Goal: Task Accomplishment & Management: Manage account settings

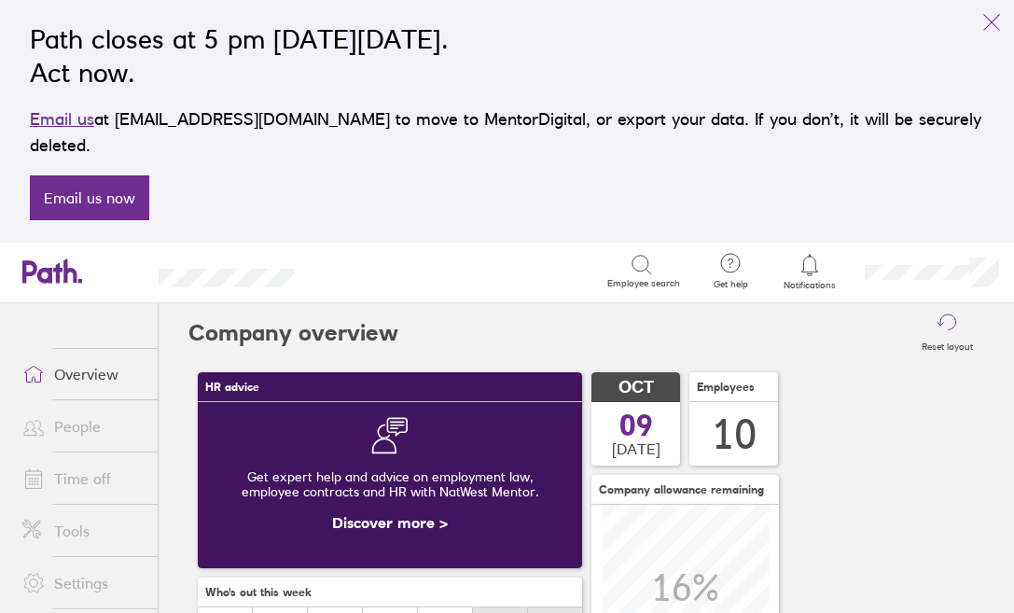
scroll to position [166, 384]
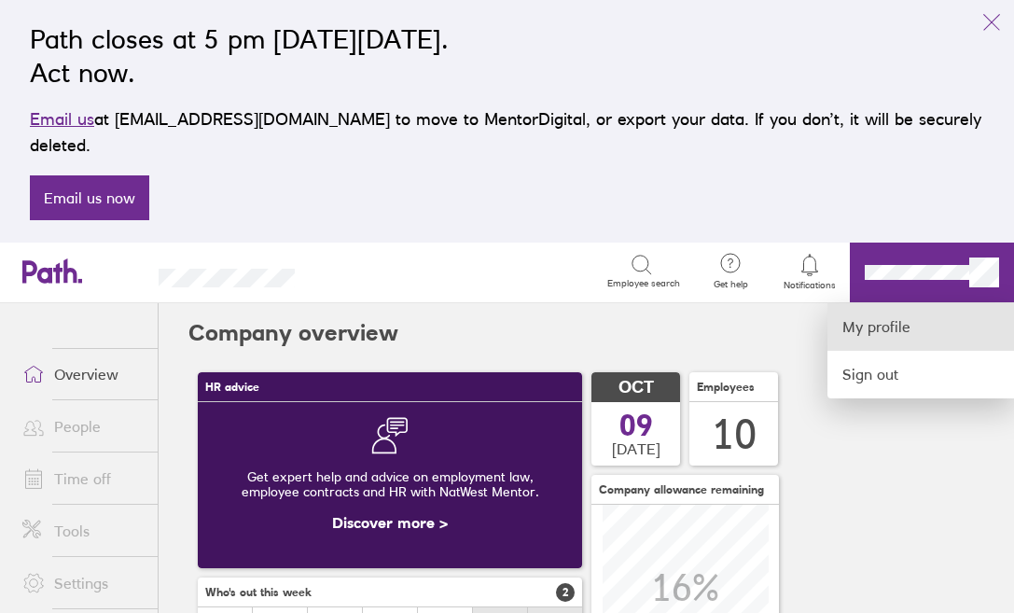
click at [882, 303] on link "My profile" at bounding box center [920, 327] width 187 height 48
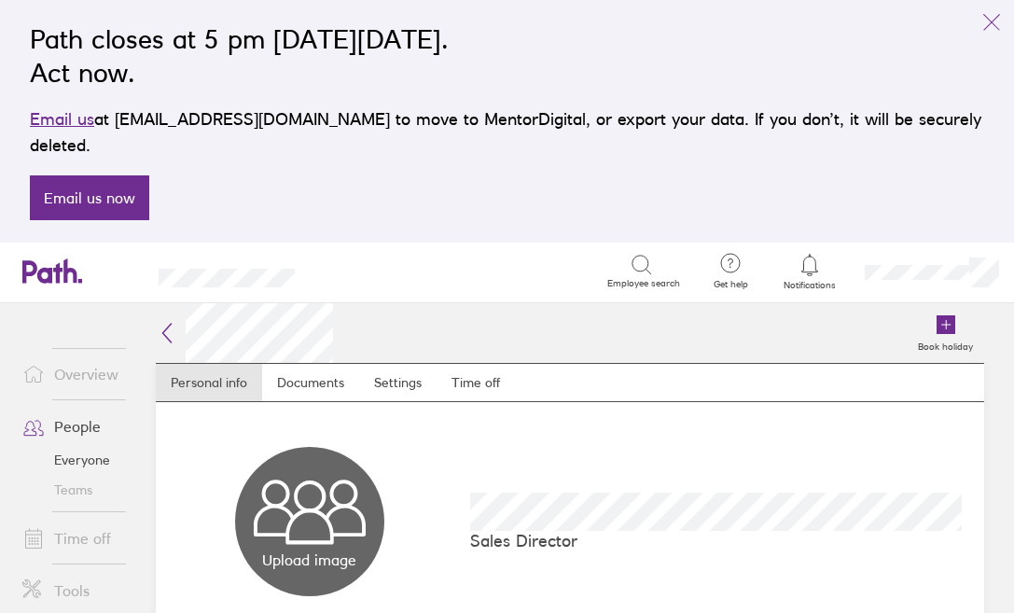
click at [812, 254] on icon at bounding box center [810, 265] width 22 height 22
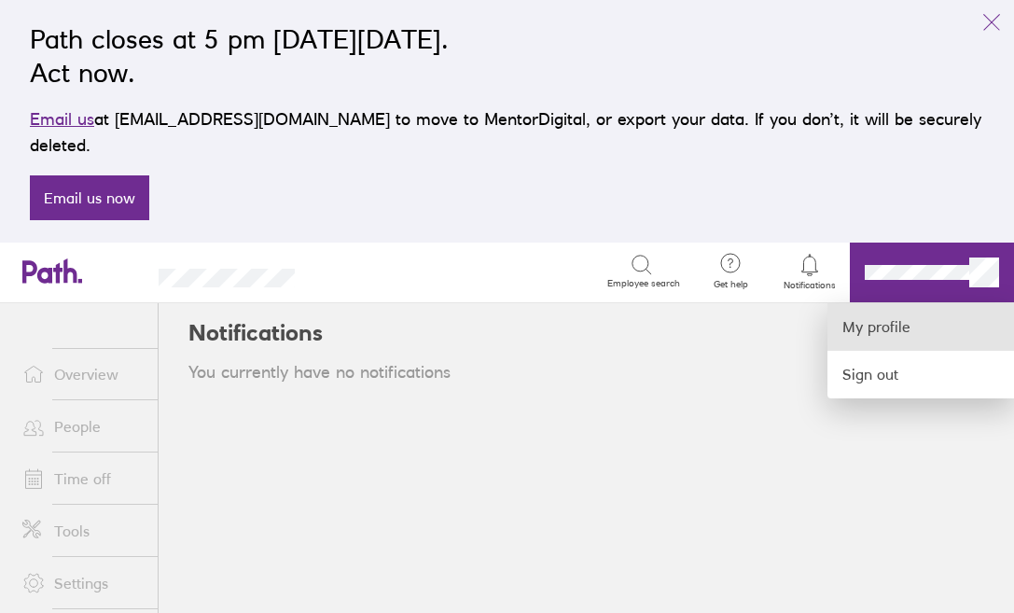
click at [867, 312] on link "My profile" at bounding box center [920, 327] width 187 height 48
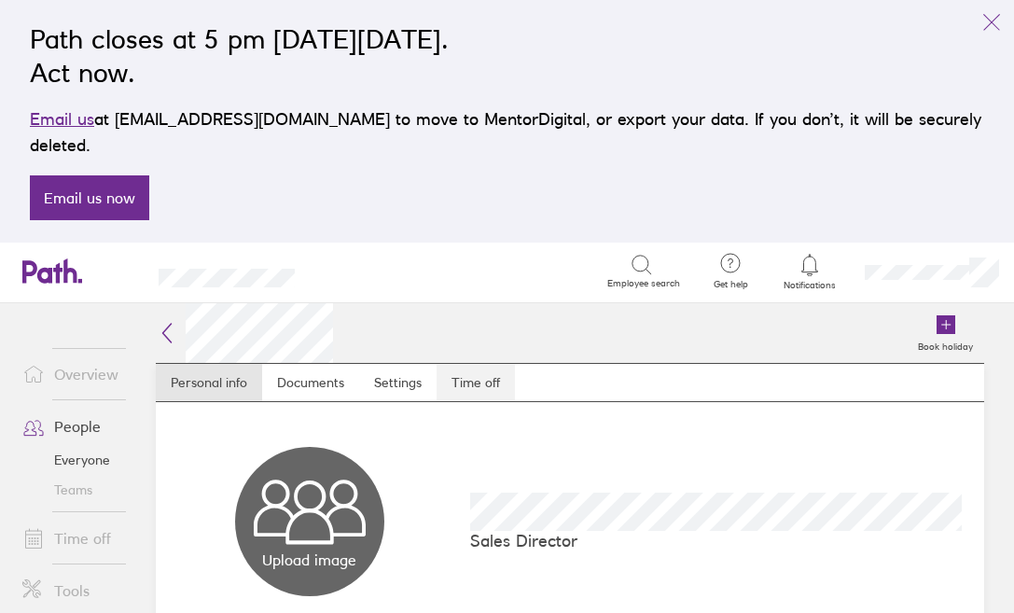
click at [479, 364] on link "Time off" at bounding box center [476, 382] width 78 height 37
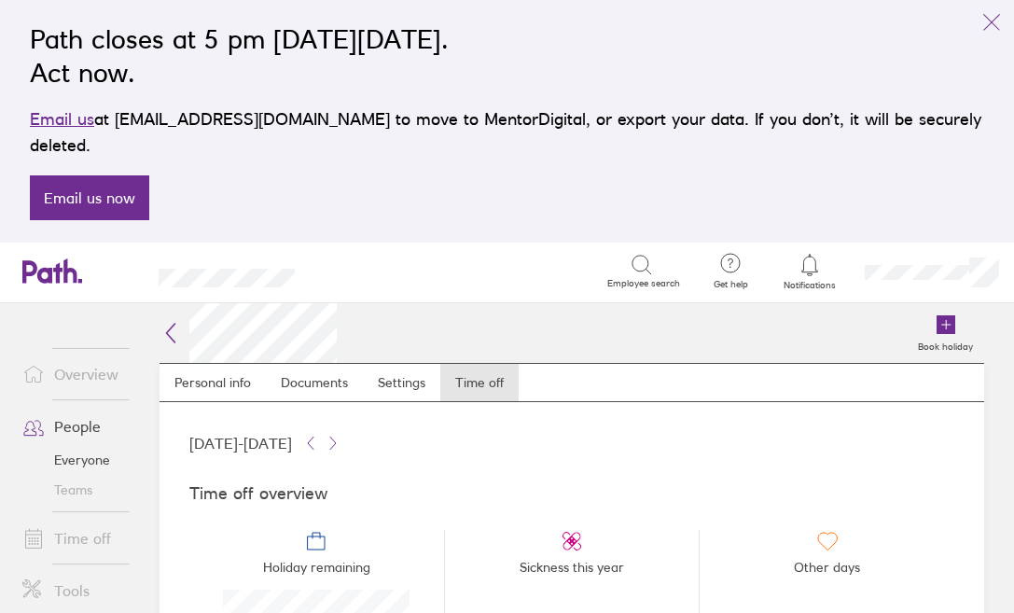
click at [163, 322] on icon at bounding box center [171, 333] width 22 height 22
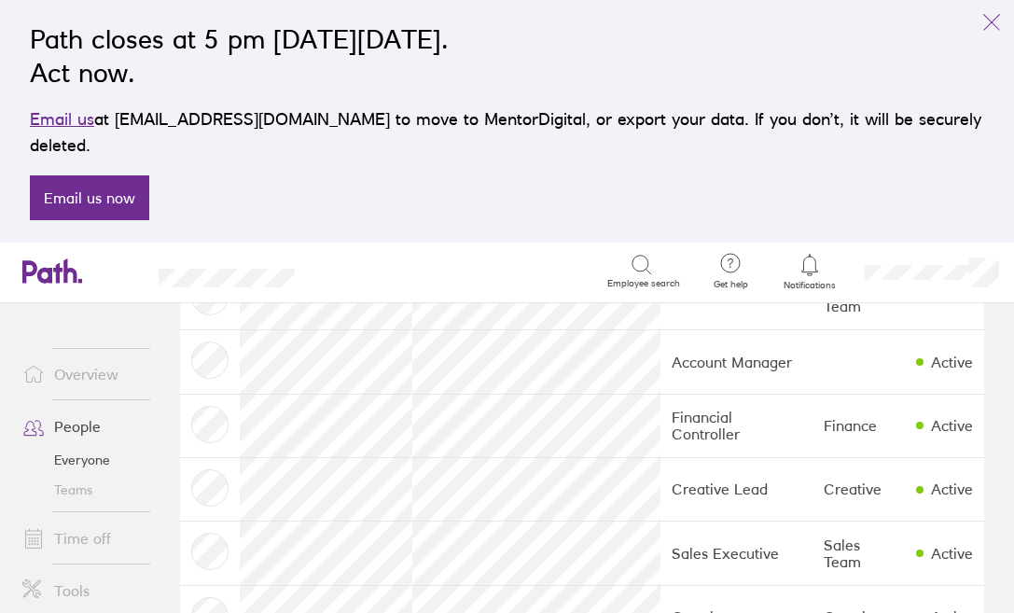
scroll to position [174, 0]
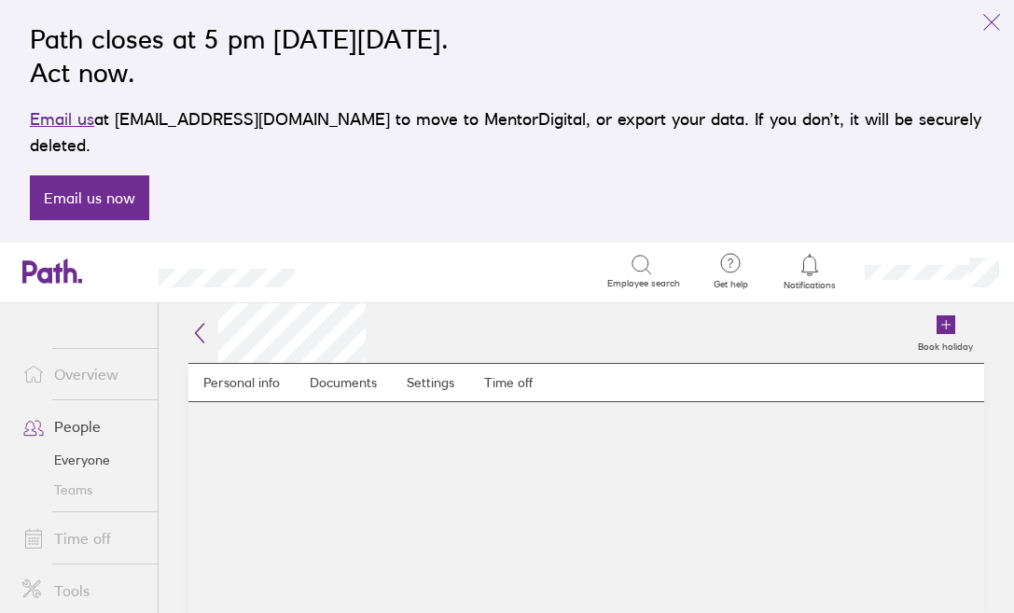
scroll to position [1, 0]
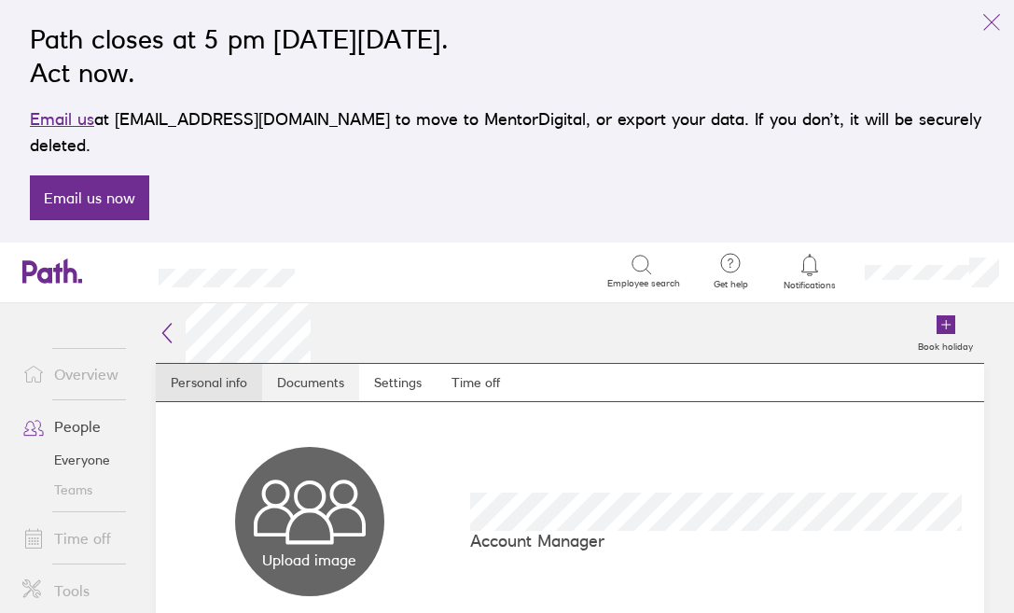
click at [331, 364] on link "Documents" at bounding box center [310, 382] width 97 height 37
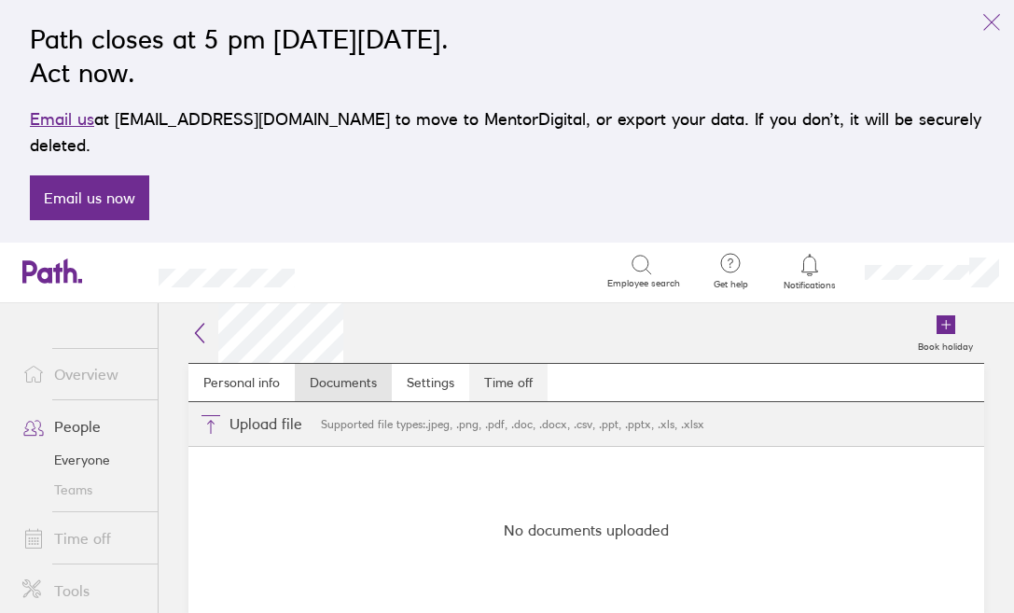
click at [510, 364] on link "Time off" at bounding box center [508, 382] width 78 height 37
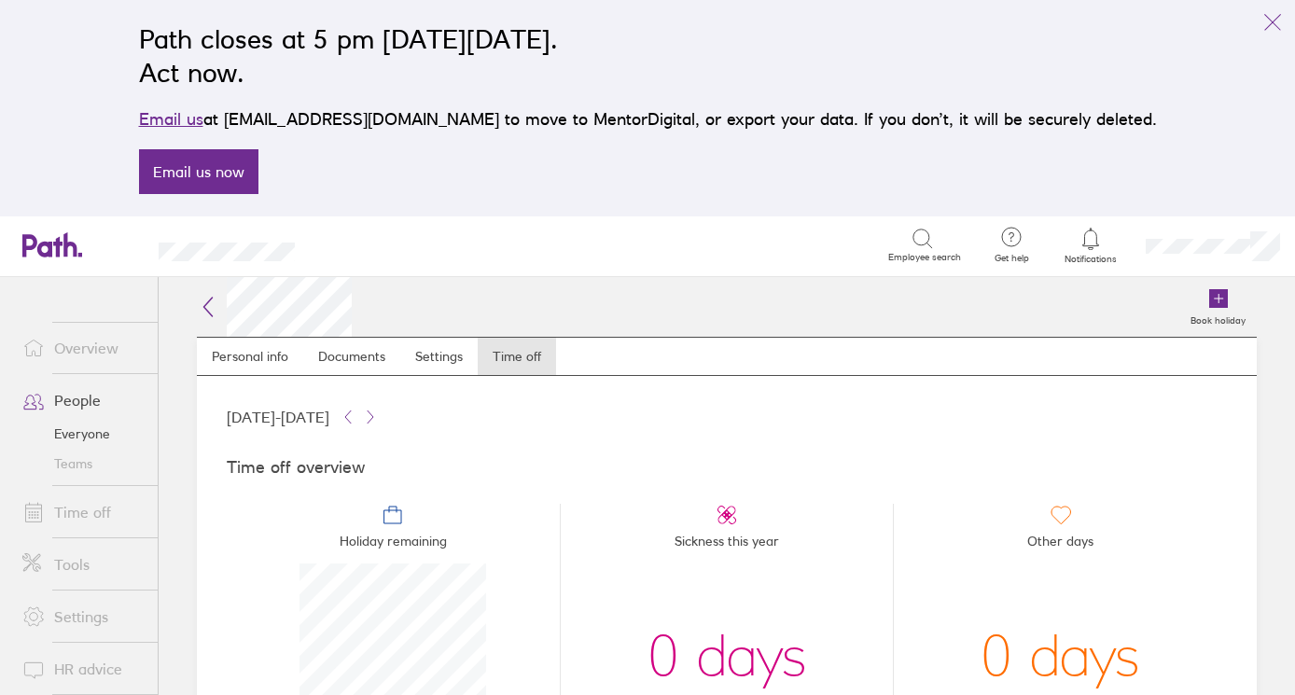
click at [203, 306] on icon at bounding box center [208, 307] width 22 height 22
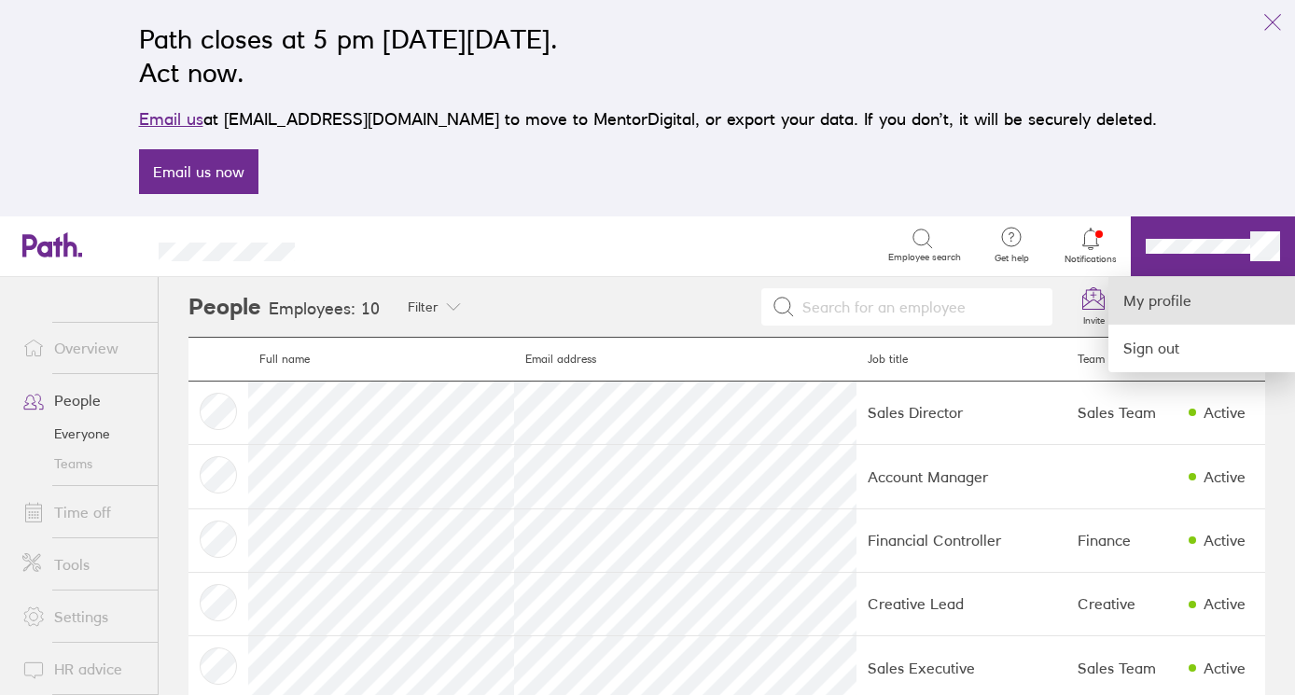
click at [1013, 295] on link "My profile" at bounding box center [1201, 301] width 187 height 48
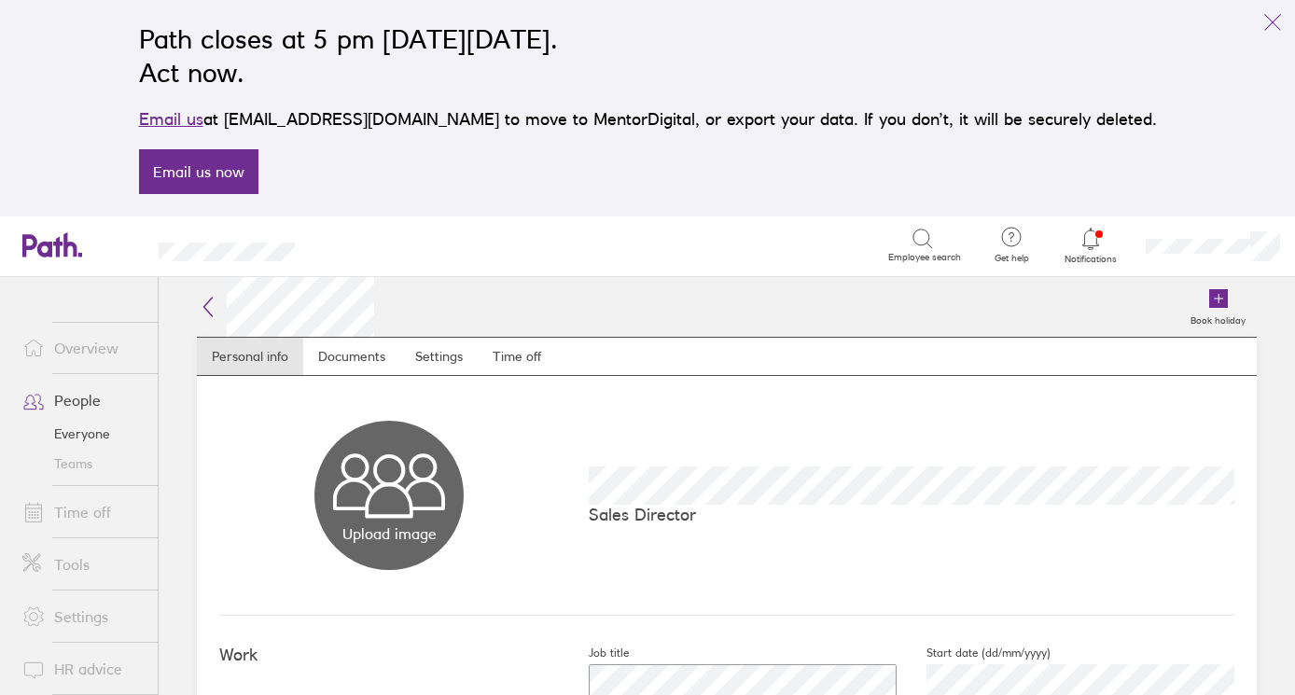
click at [86, 253] on header "Search Employee search Get help FAQs Contact us Notifications My profile Sign o…" at bounding box center [647, 246] width 1295 height 61
click at [51, 249] on icon at bounding box center [42, 245] width 40 height 22
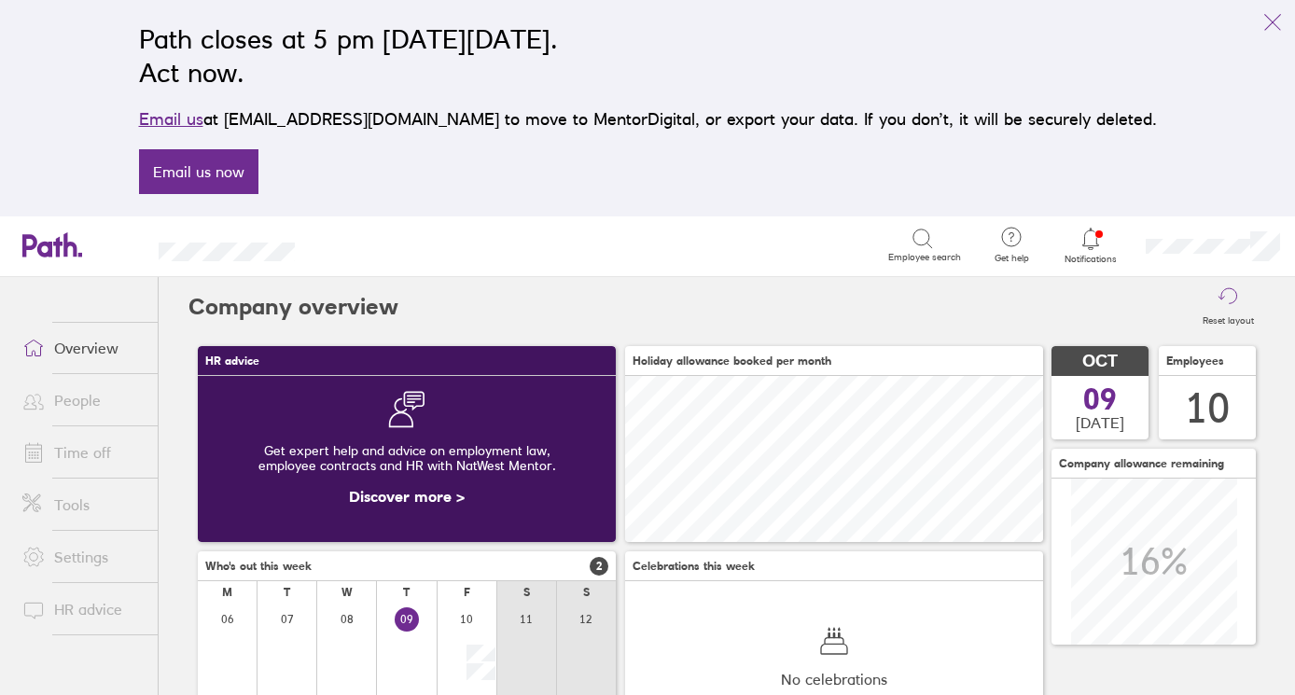
scroll to position [166, 418]
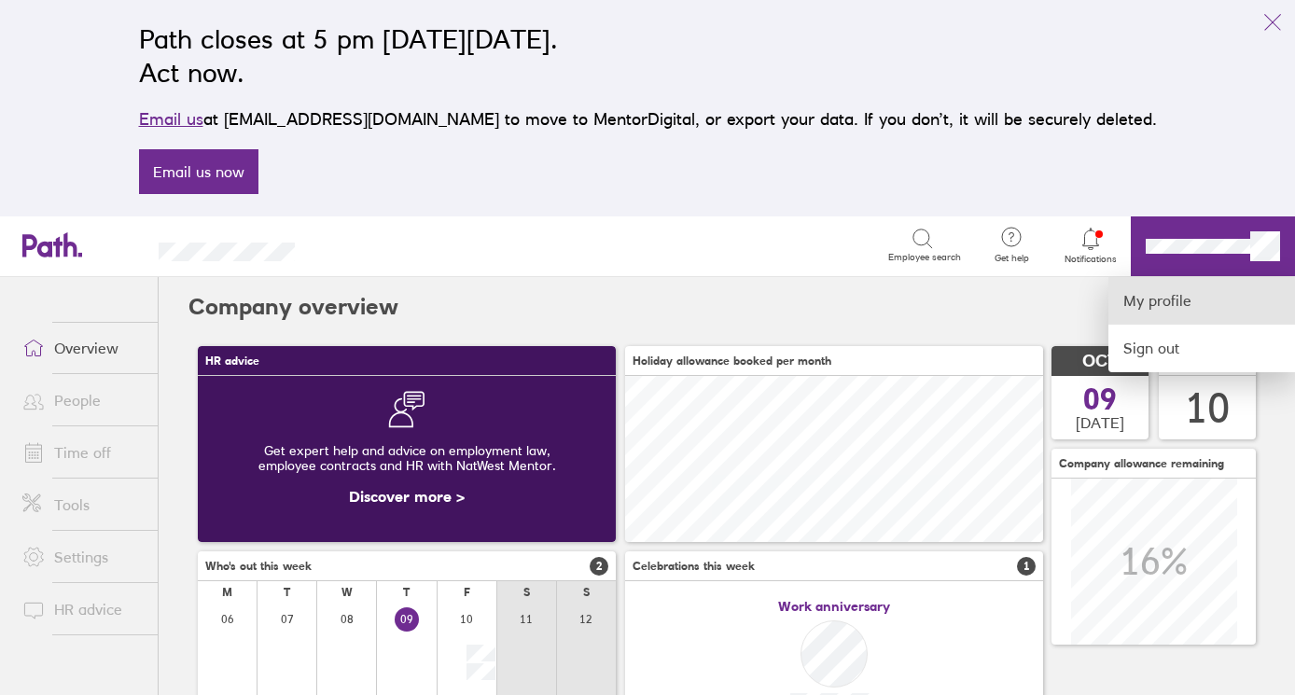
click at [1013, 294] on link "My profile" at bounding box center [1201, 301] width 187 height 48
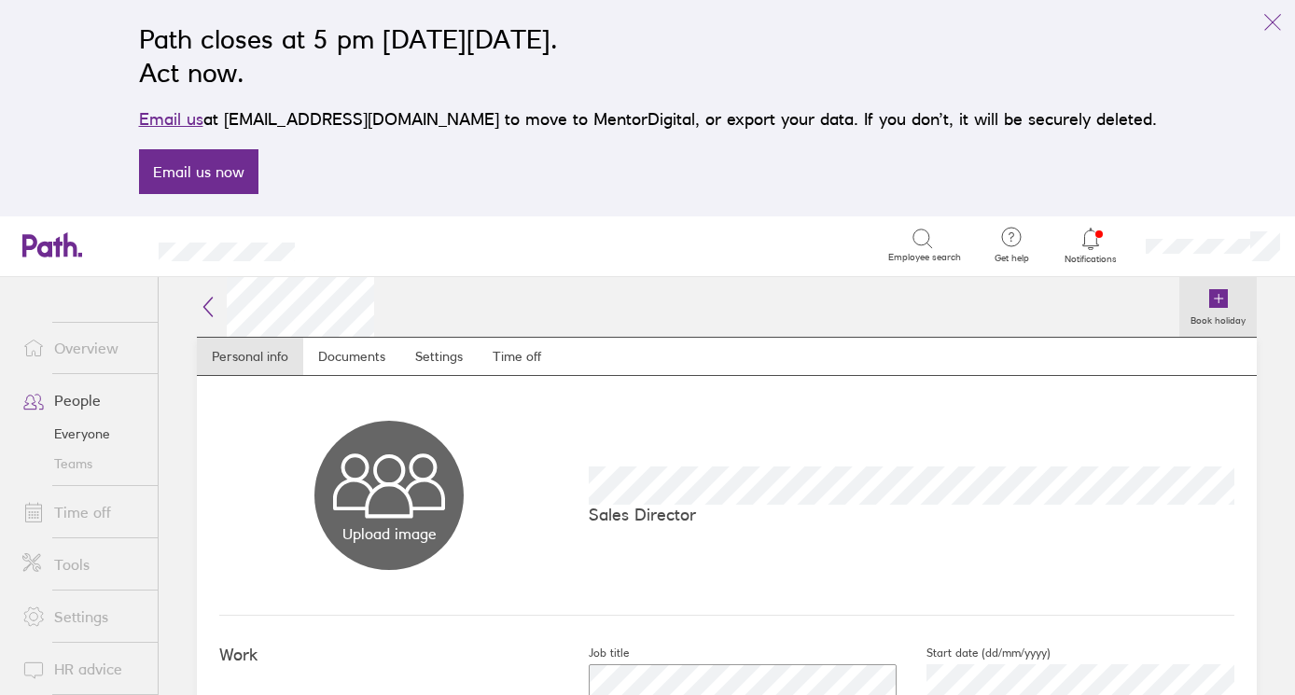
click at [1013, 298] on icon at bounding box center [1218, 298] width 19 height 19
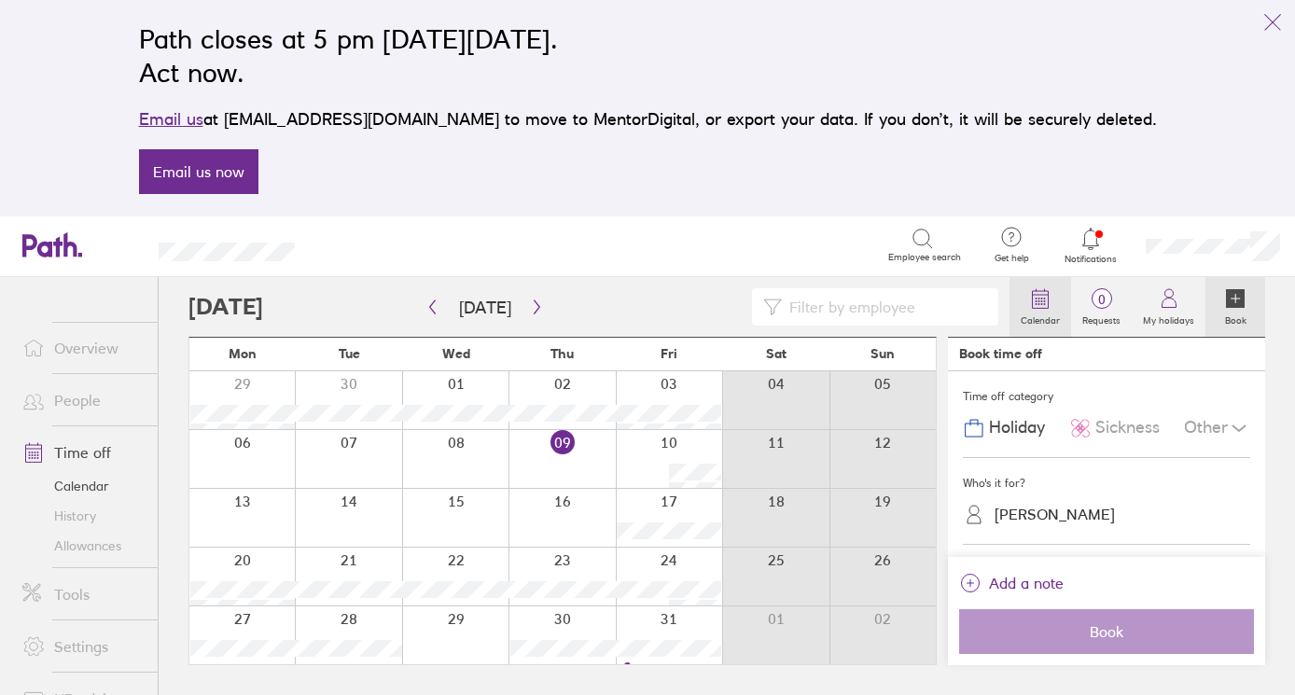
click at [1013, 301] on icon at bounding box center [1040, 298] width 22 height 22
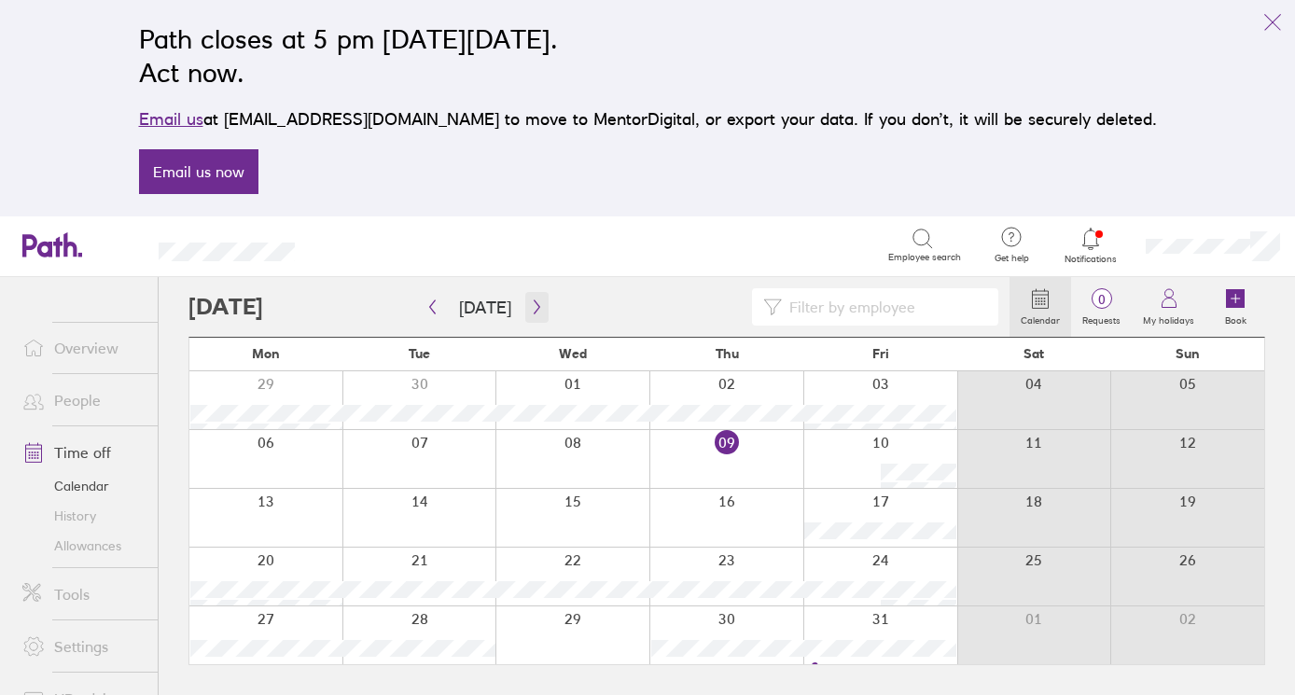
click at [530, 303] on icon "button" at bounding box center [537, 306] width 14 height 15
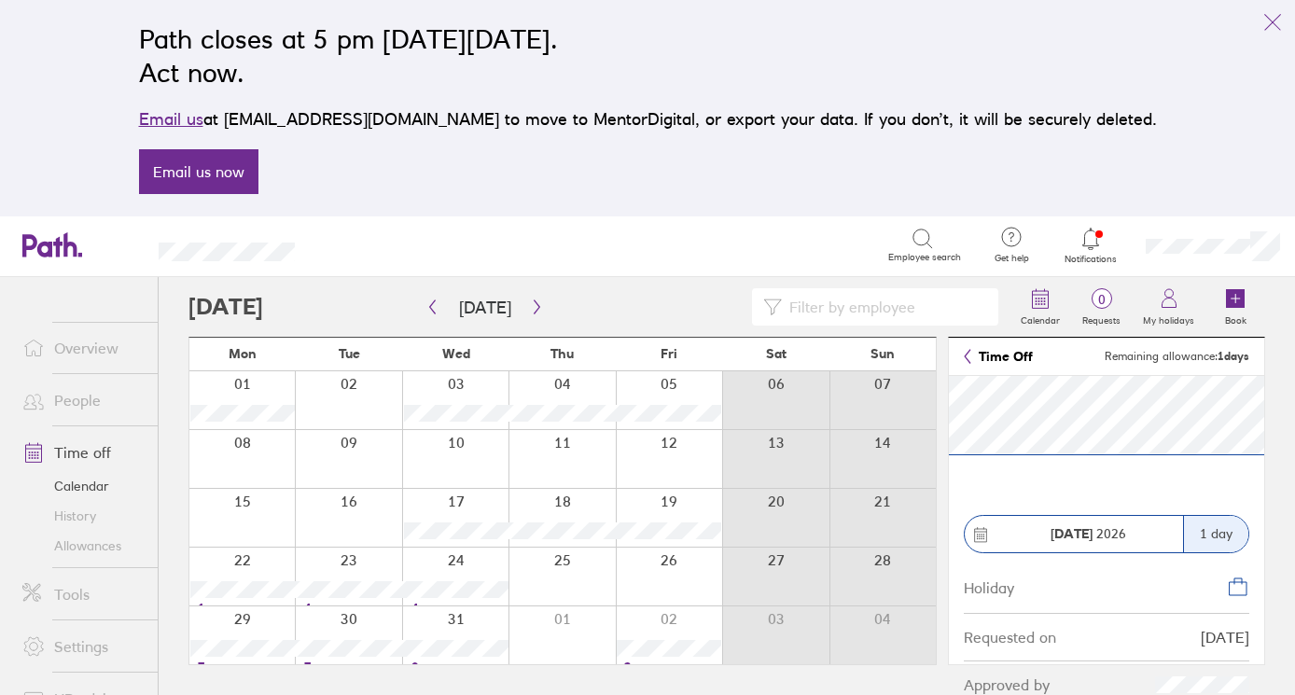
click at [857, 612] on div at bounding box center [882, 635] width 106 height 58
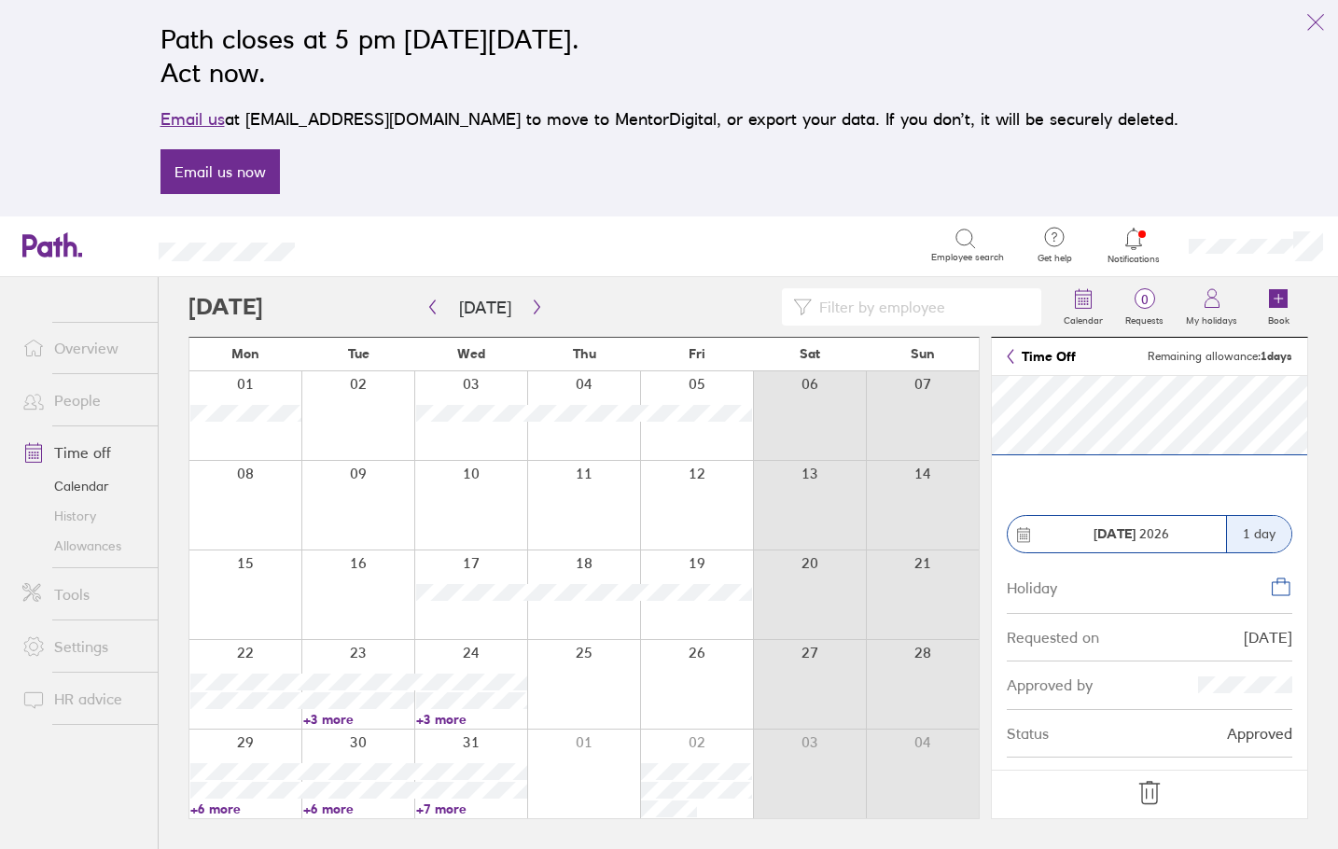
click at [1013, 612] on icon at bounding box center [1149, 793] width 30 height 30
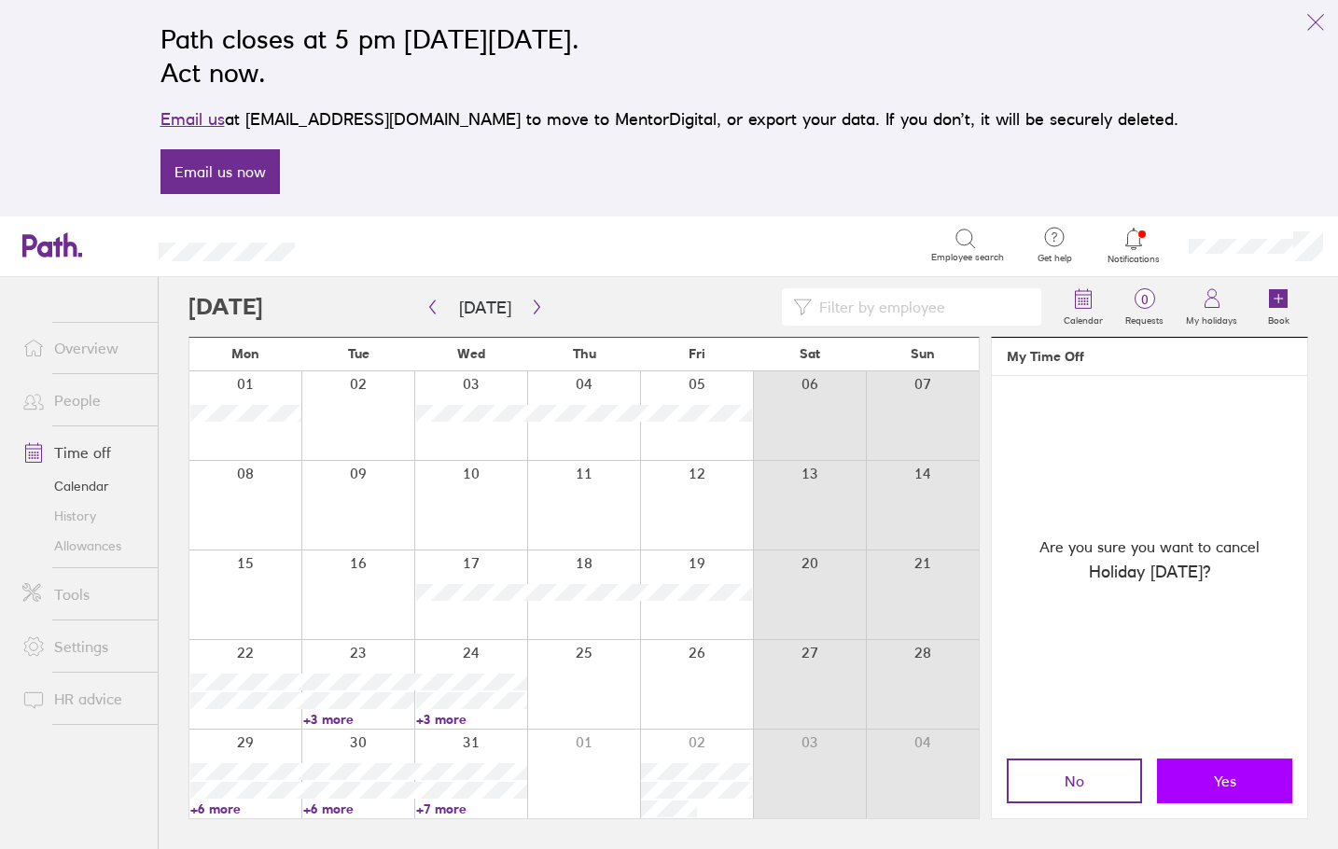
click at [1013, 612] on span "Yes" at bounding box center [1225, 780] width 22 height 17
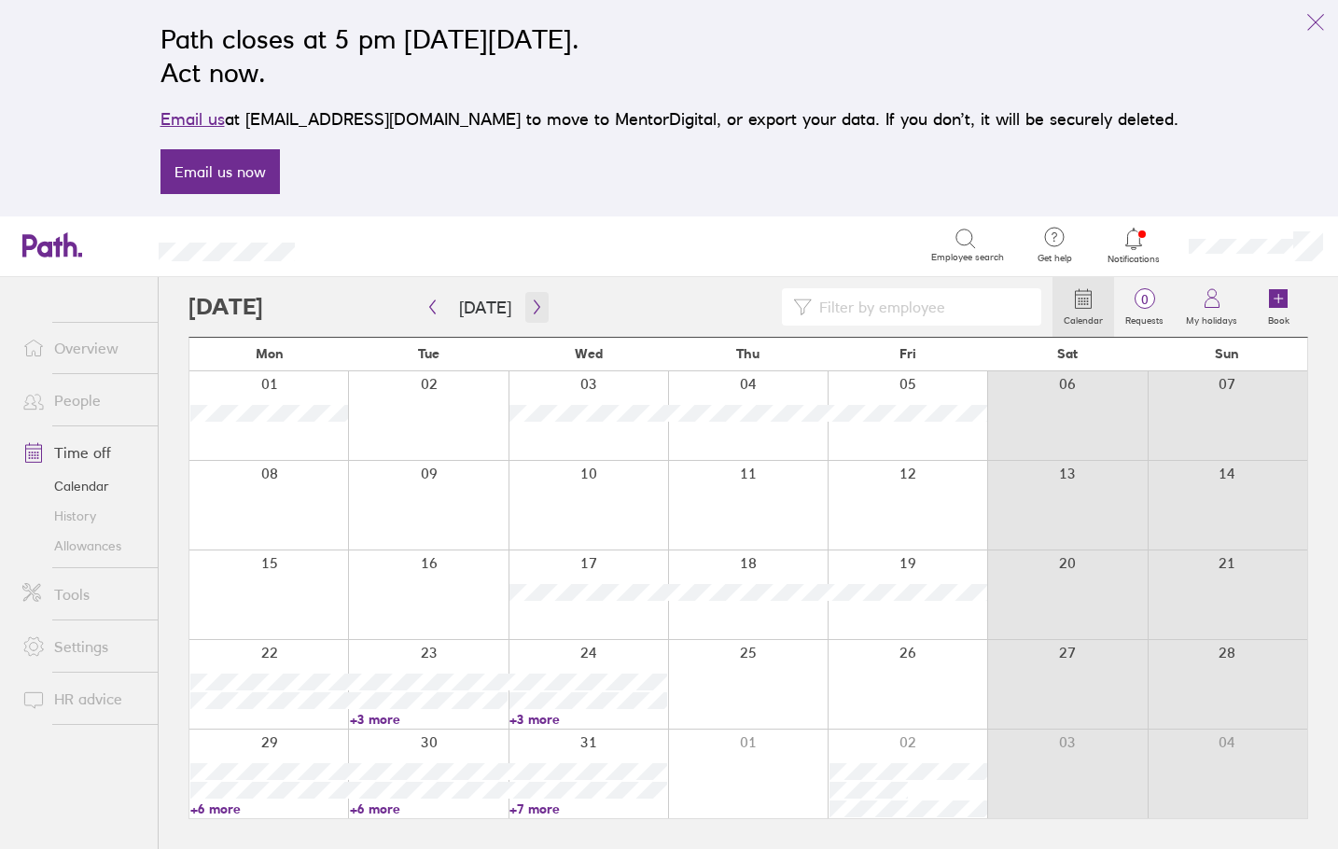
click at [530, 302] on icon "button" at bounding box center [537, 306] width 14 height 15
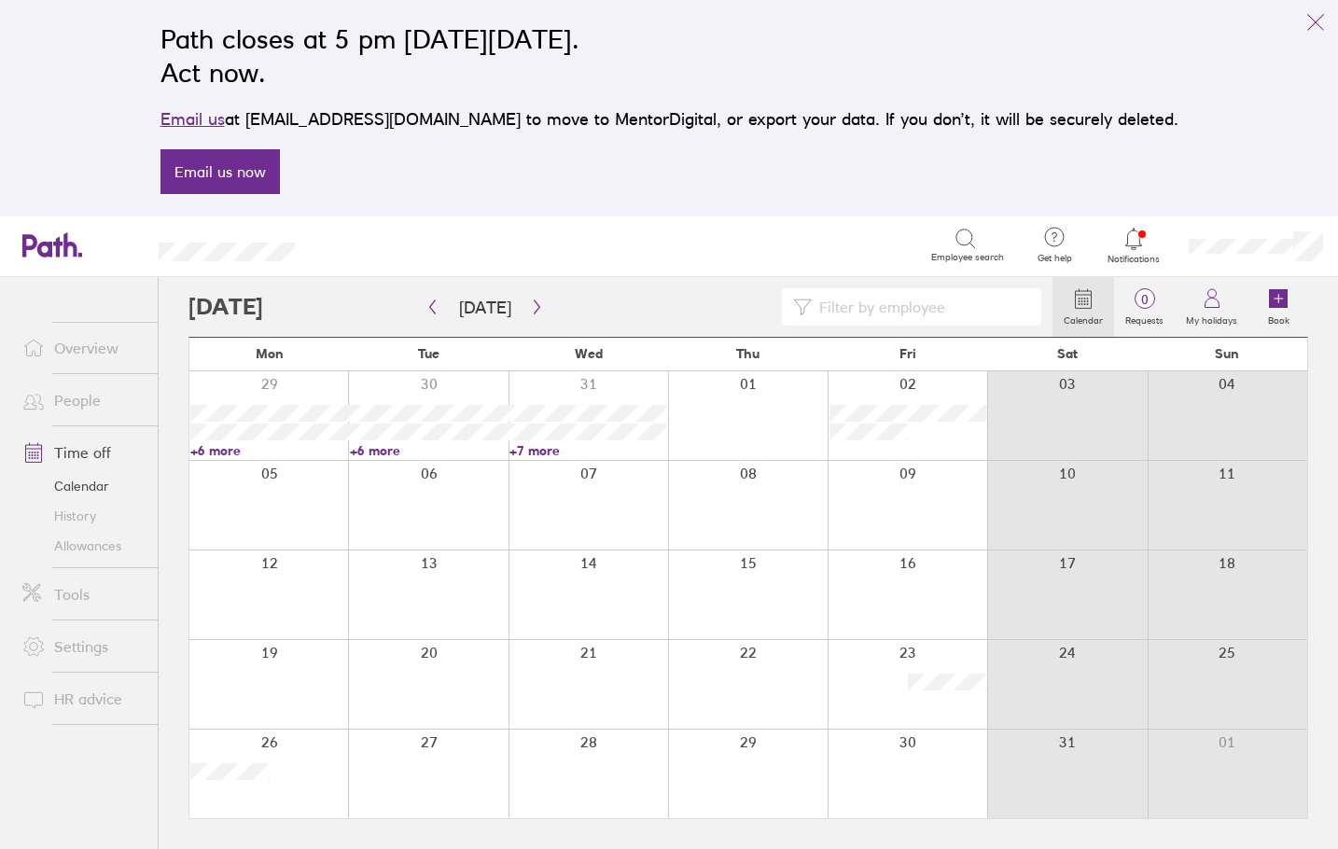
click at [1013, 254] on span "Notifications" at bounding box center [1134, 259] width 61 height 11
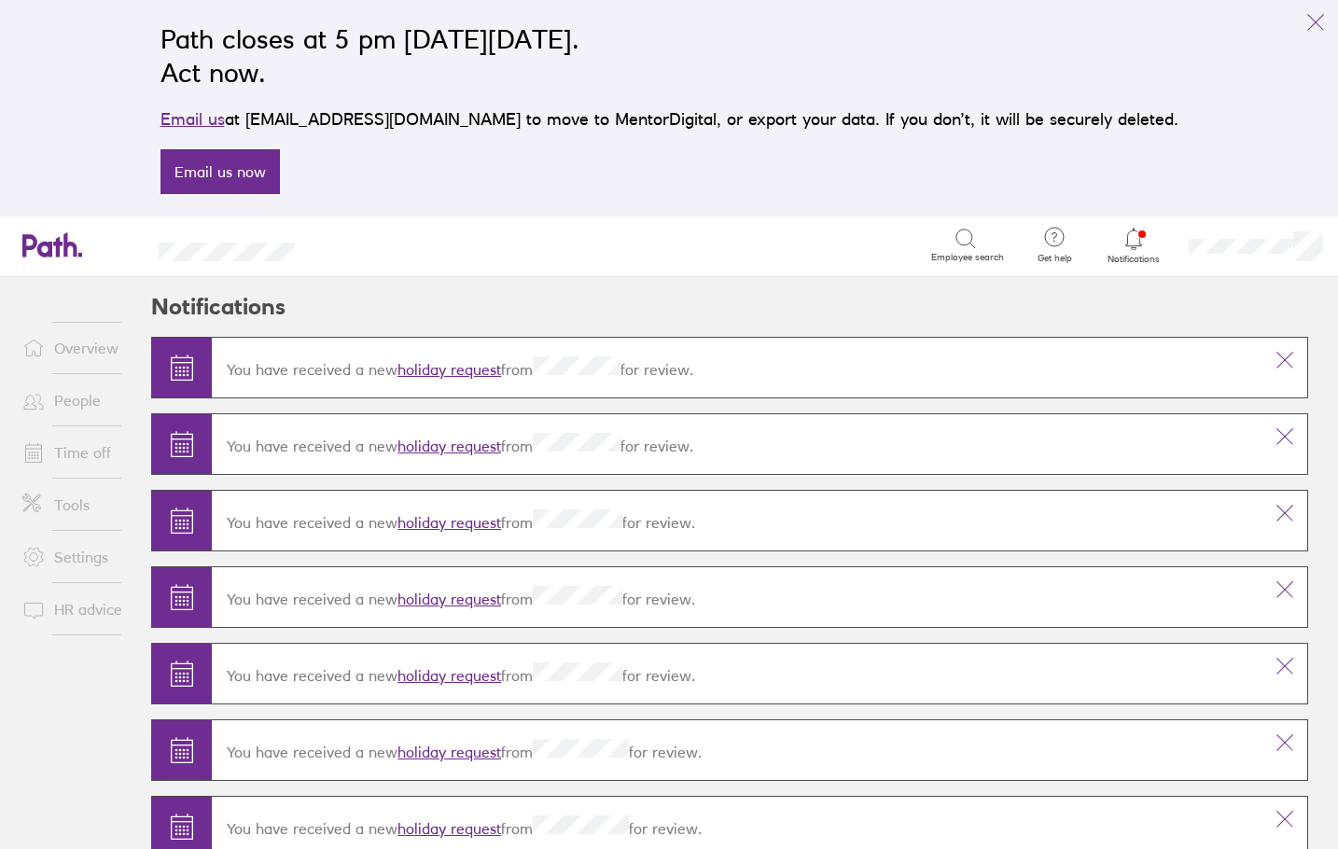
click at [965, 229] on icon at bounding box center [964, 237] width 16 height 16
click at [963, 239] on icon at bounding box center [965, 239] width 22 height 22
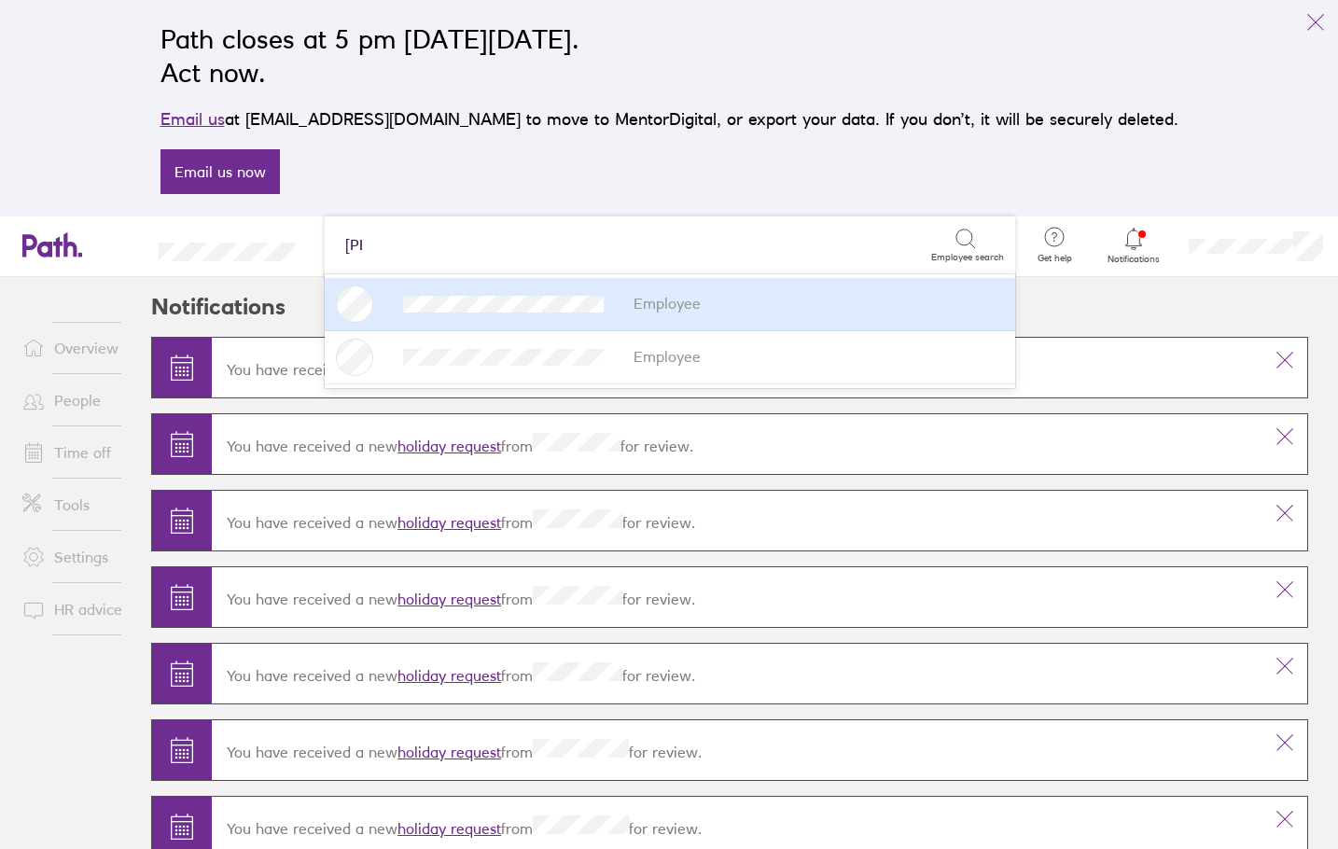
type input "[PERSON_NAME]"
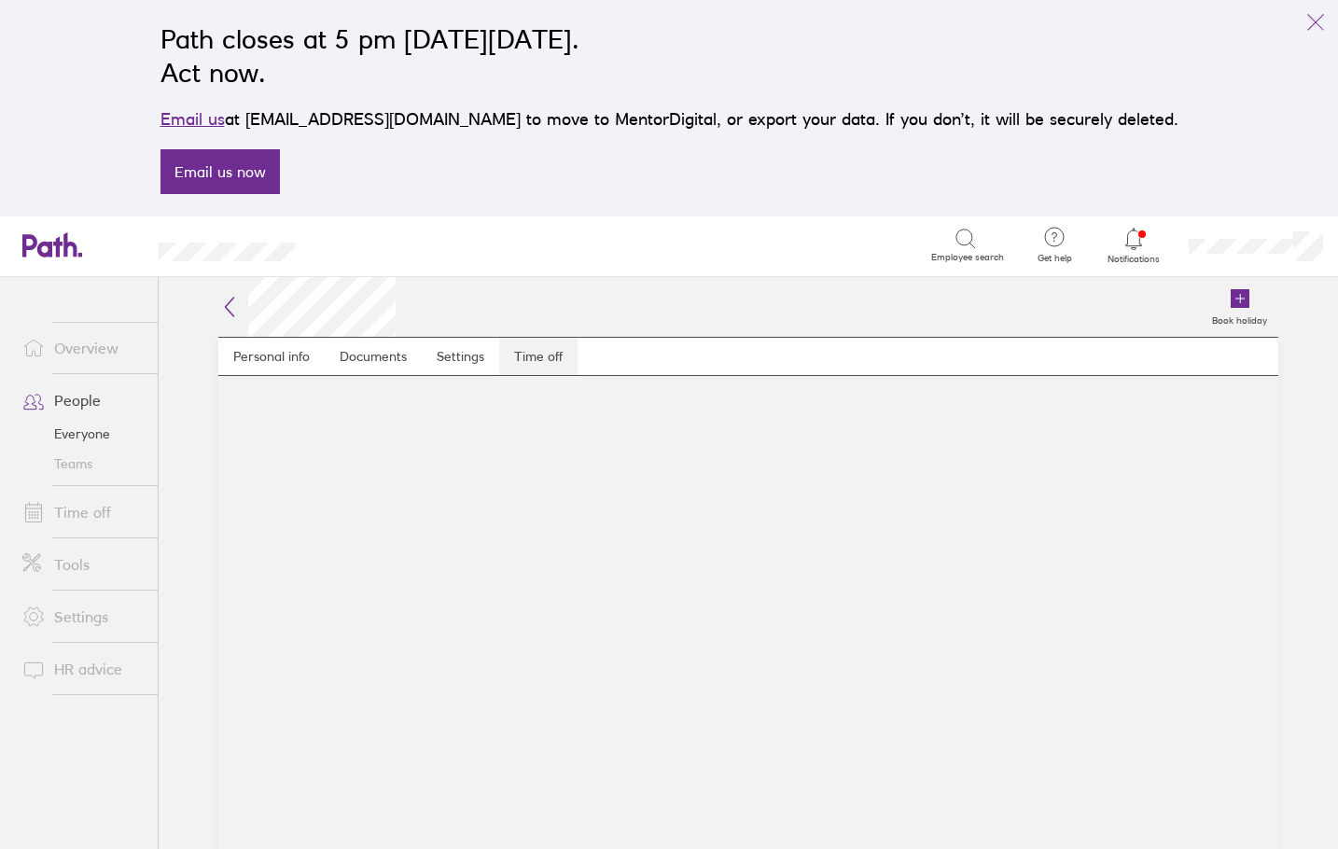
click at [549, 348] on link "Time off" at bounding box center [538, 356] width 78 height 37
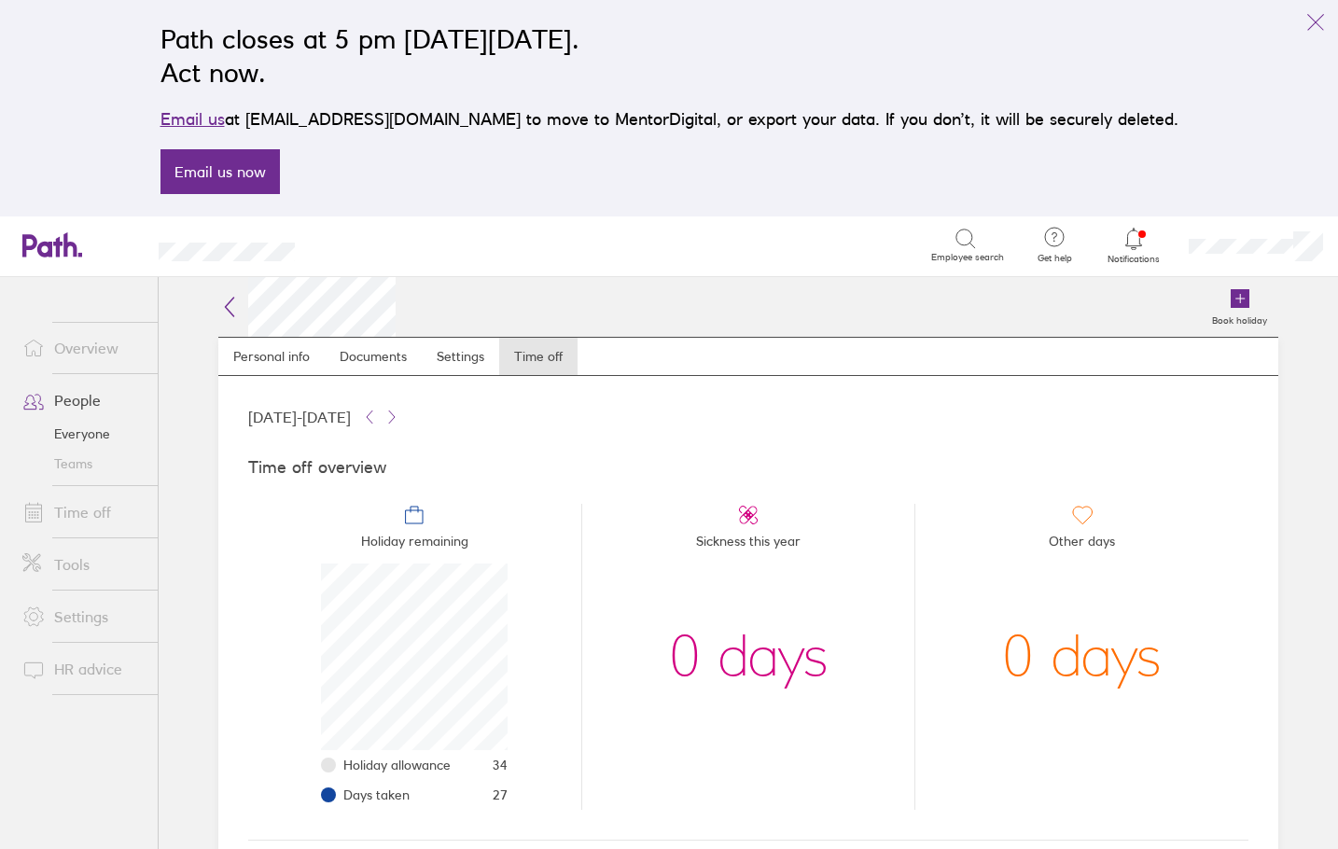
click at [229, 307] on icon at bounding box center [229, 307] width 22 height 22
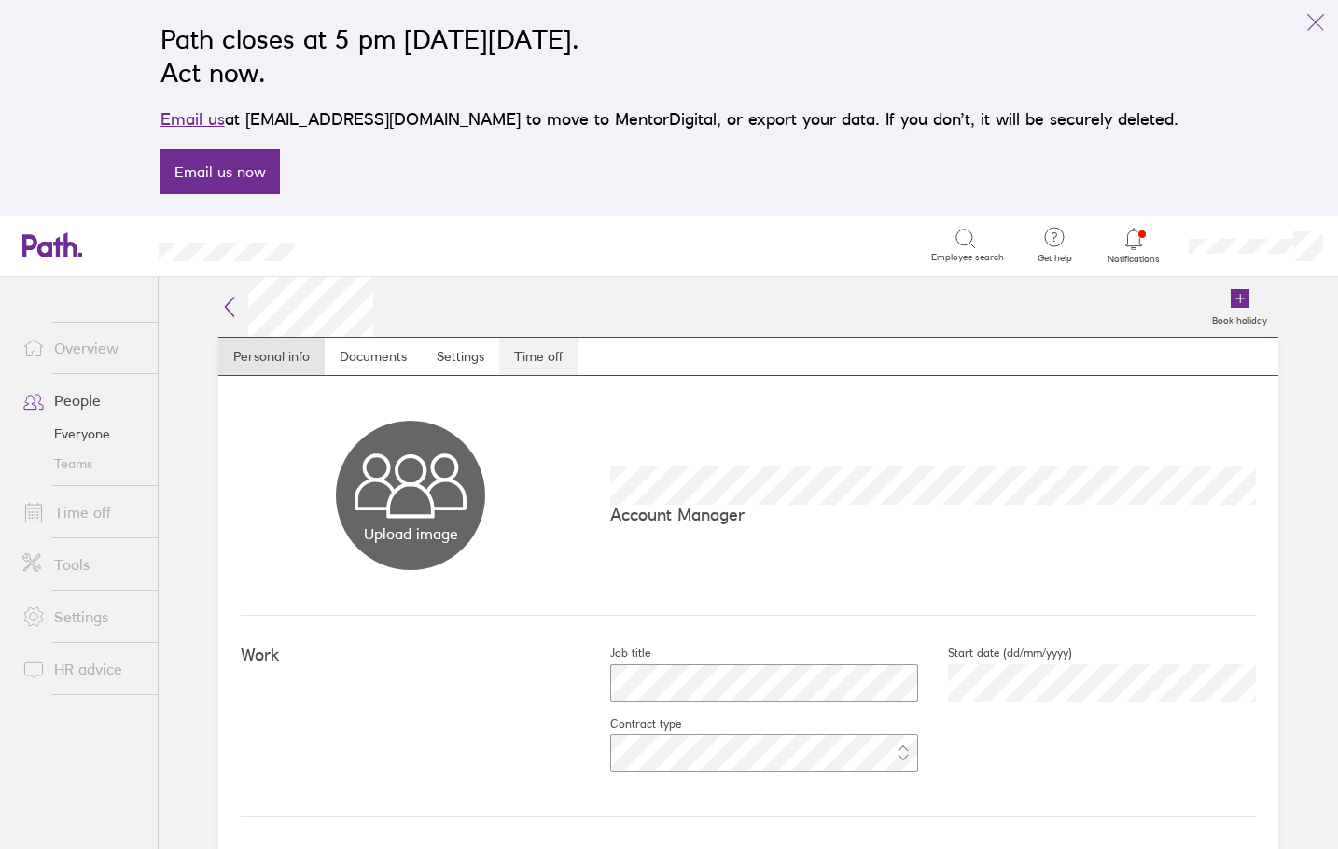
click at [553, 352] on link "Time off" at bounding box center [538, 356] width 78 height 37
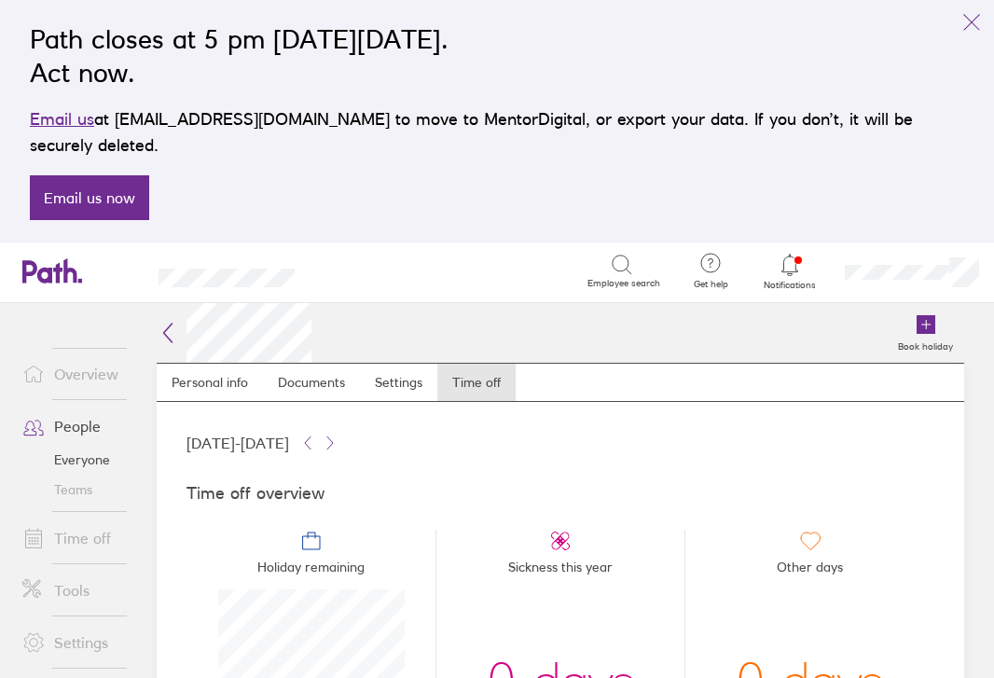
click at [171, 318] on h2 at bounding box center [234, 333] width 155 height 60
click at [171, 322] on icon at bounding box center [168, 333] width 22 height 22
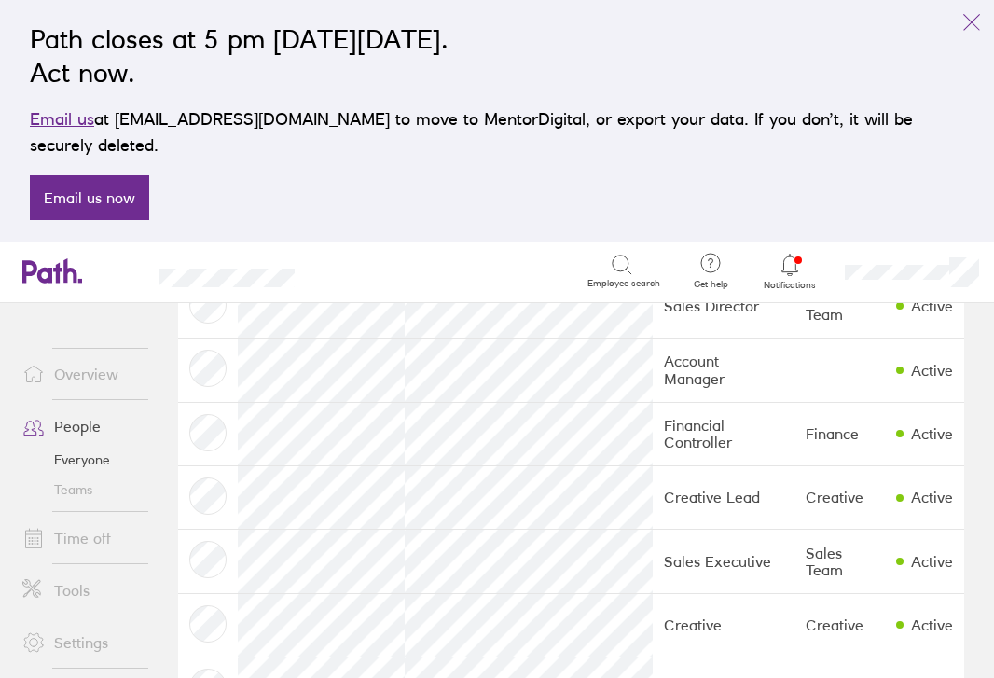
scroll to position [155, 0]
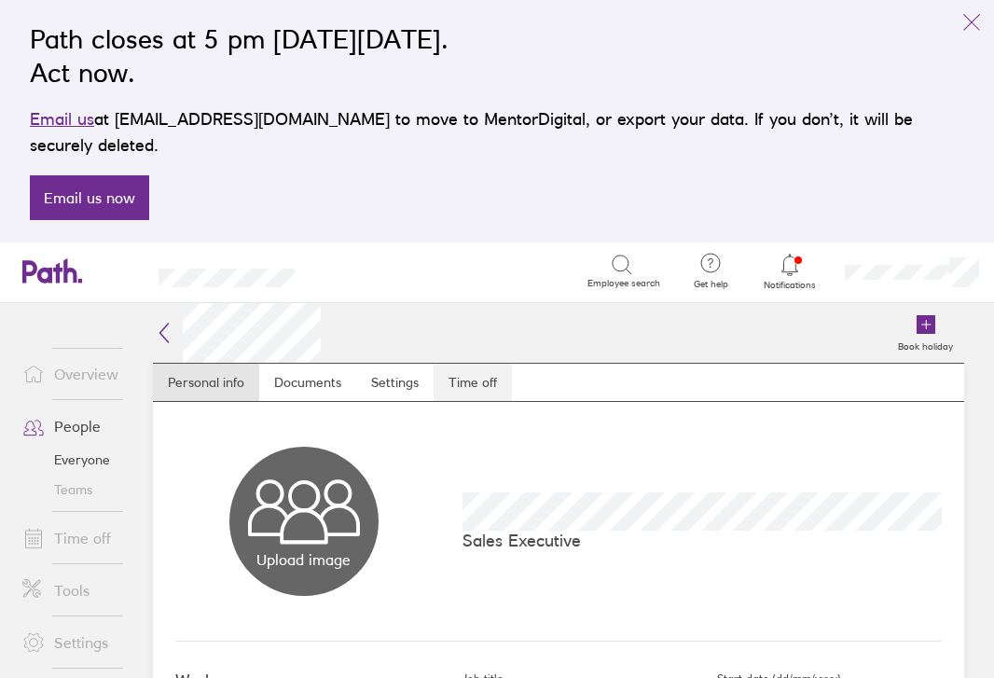
click at [479, 364] on link "Time off" at bounding box center [473, 382] width 78 height 37
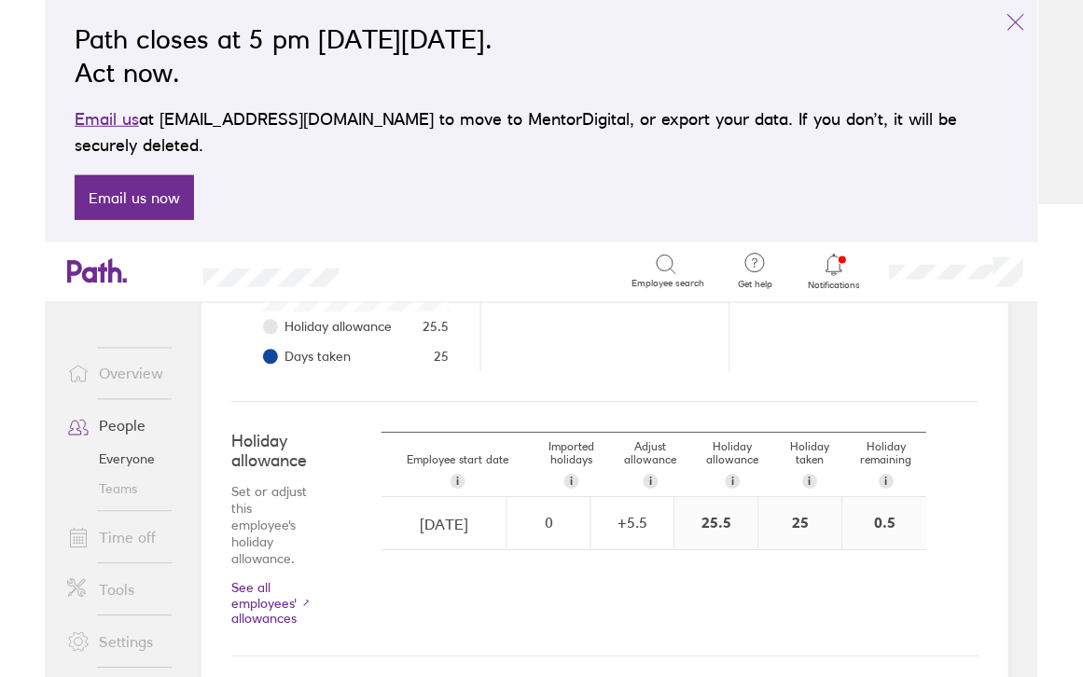
scroll to position [465, 0]
